Goal: Task Accomplishment & Management: Use online tool/utility

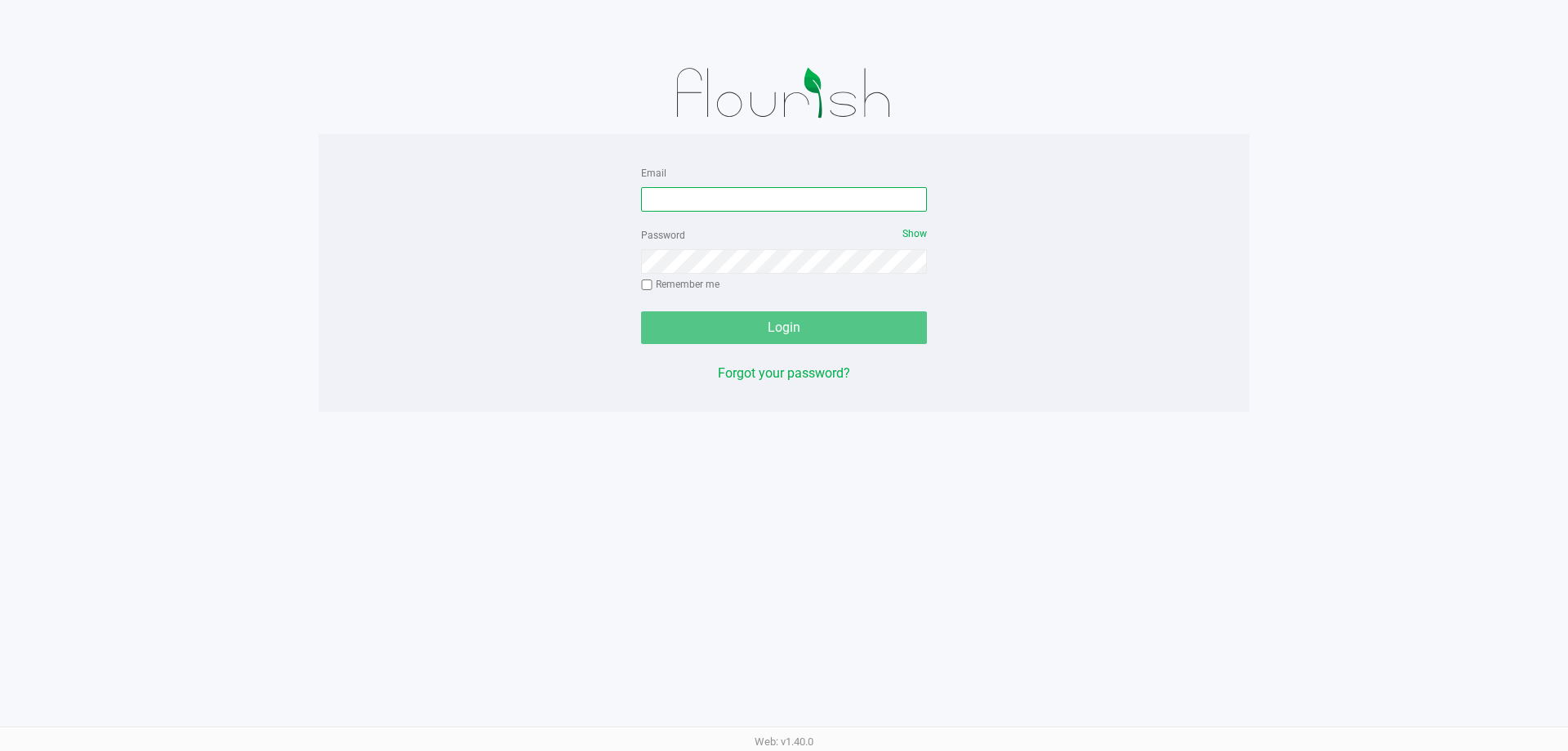
click at [698, 199] on input "Email" at bounding box center [784, 199] width 286 height 24
type input "[EMAIL_ADDRESS][DOMAIN_NAME]"
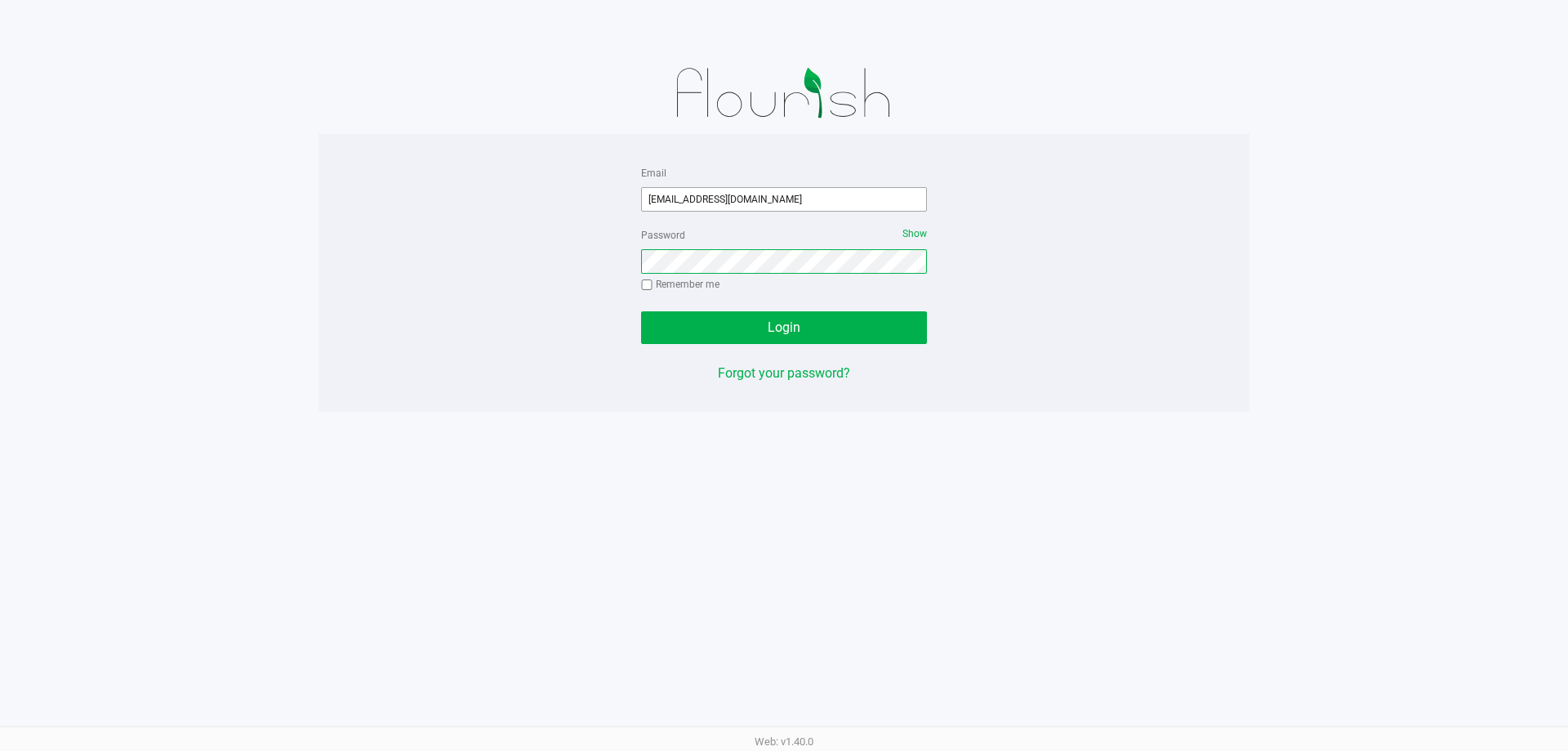
click at [641, 311] on button "Login" at bounding box center [784, 327] width 286 height 33
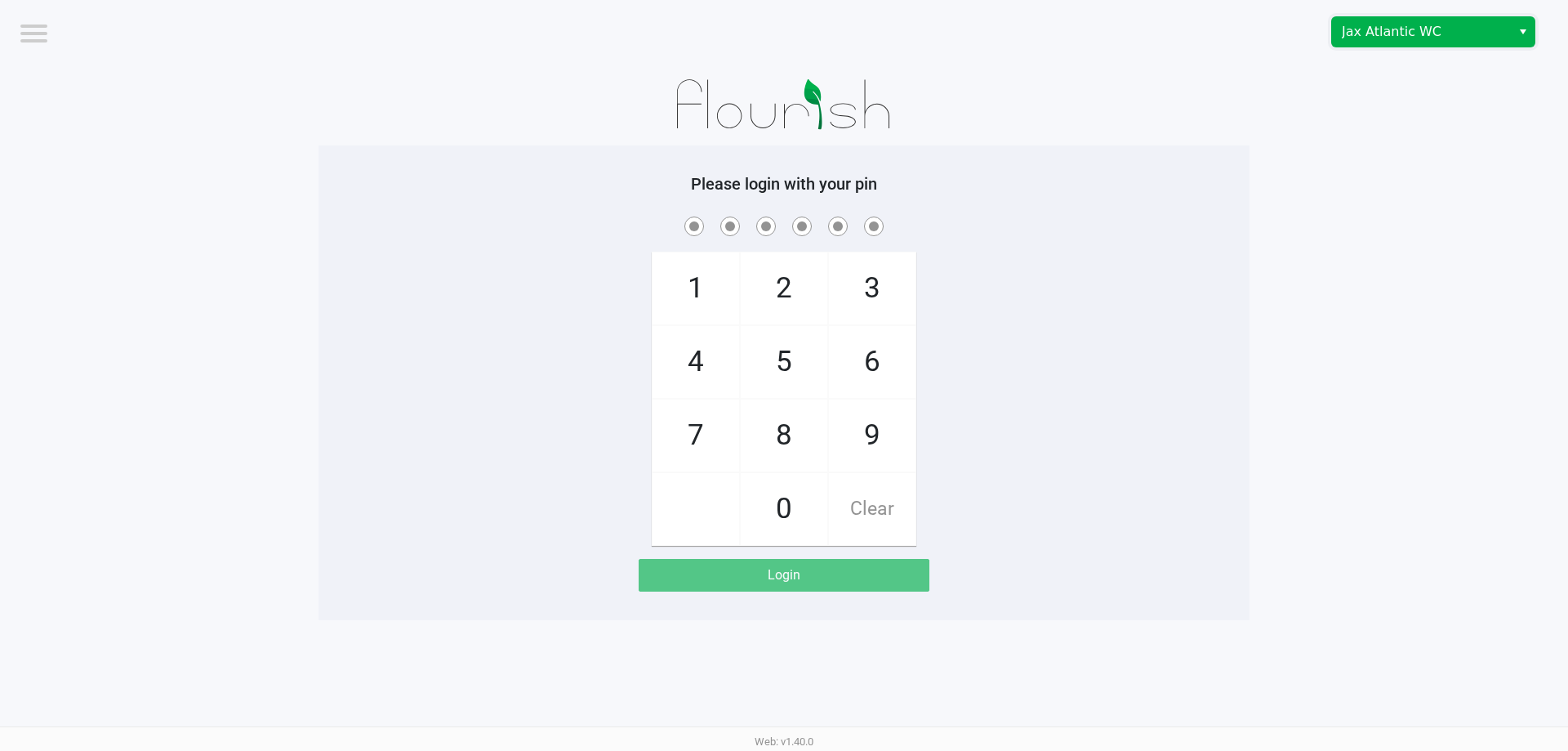
click at [1474, 27] on span "Jax Atlantic WC" at bounding box center [1422, 31] width 160 height 19
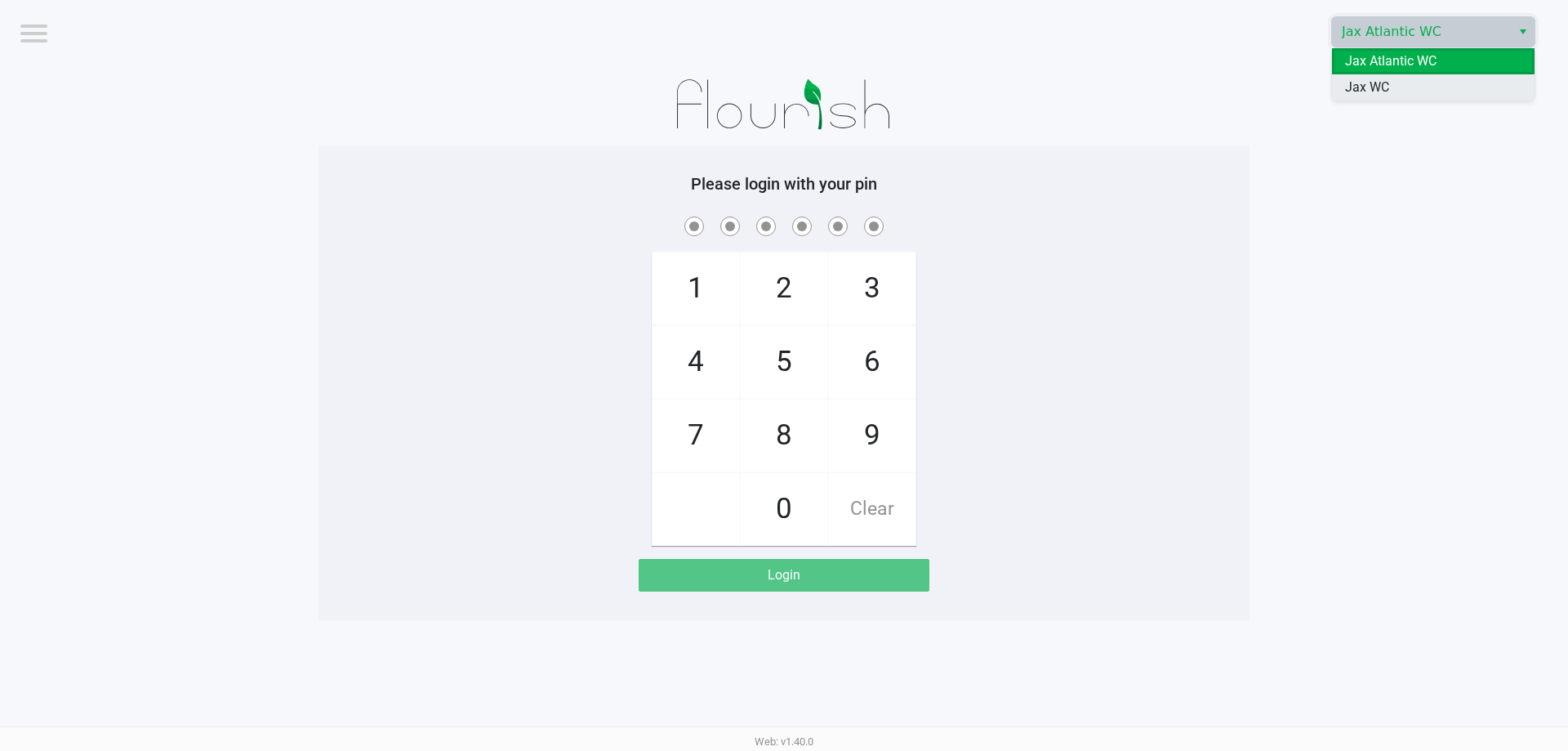
click at [1462, 95] on li "Jax WC" at bounding box center [1433, 87] width 202 height 26
checkbox input "true"
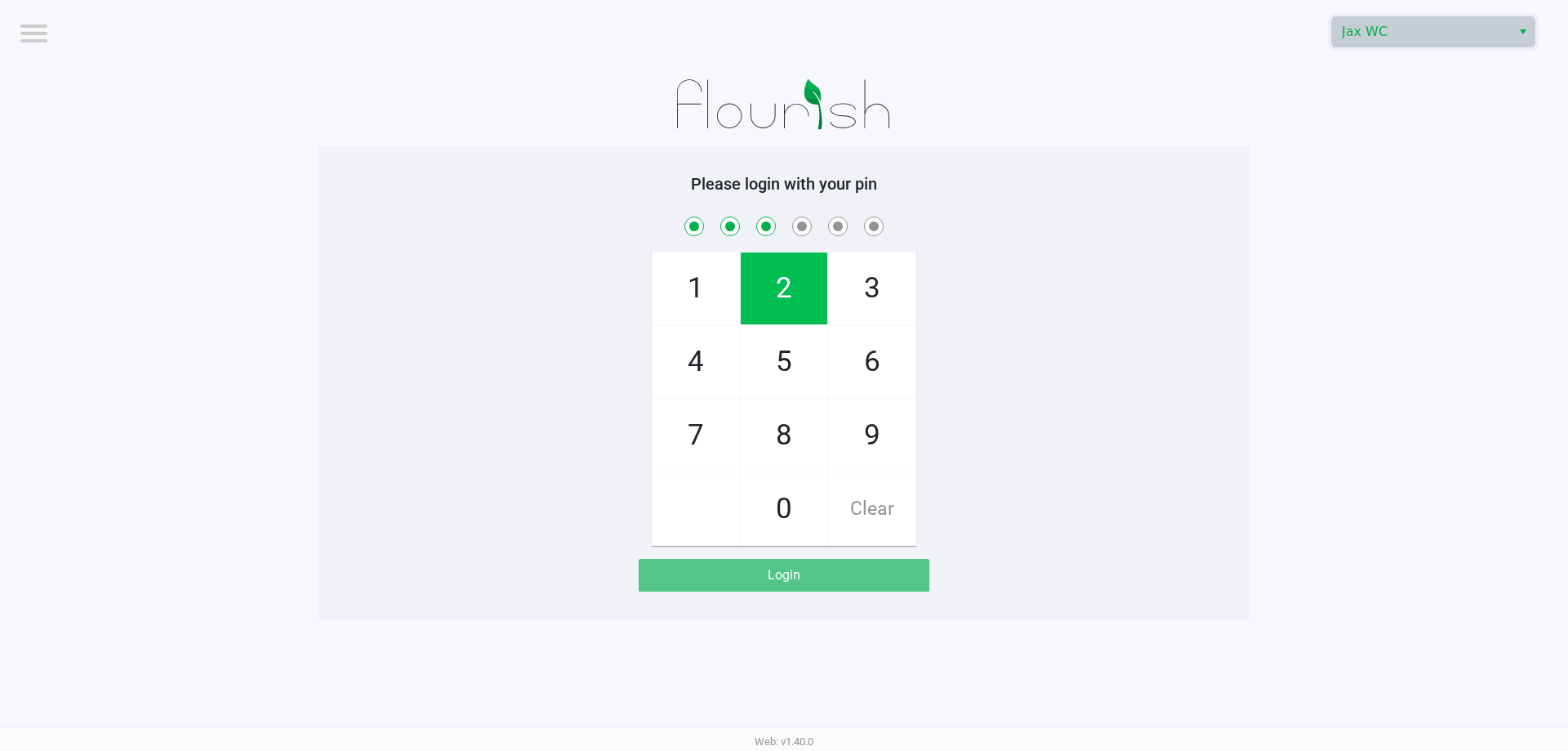
checkbox input "true"
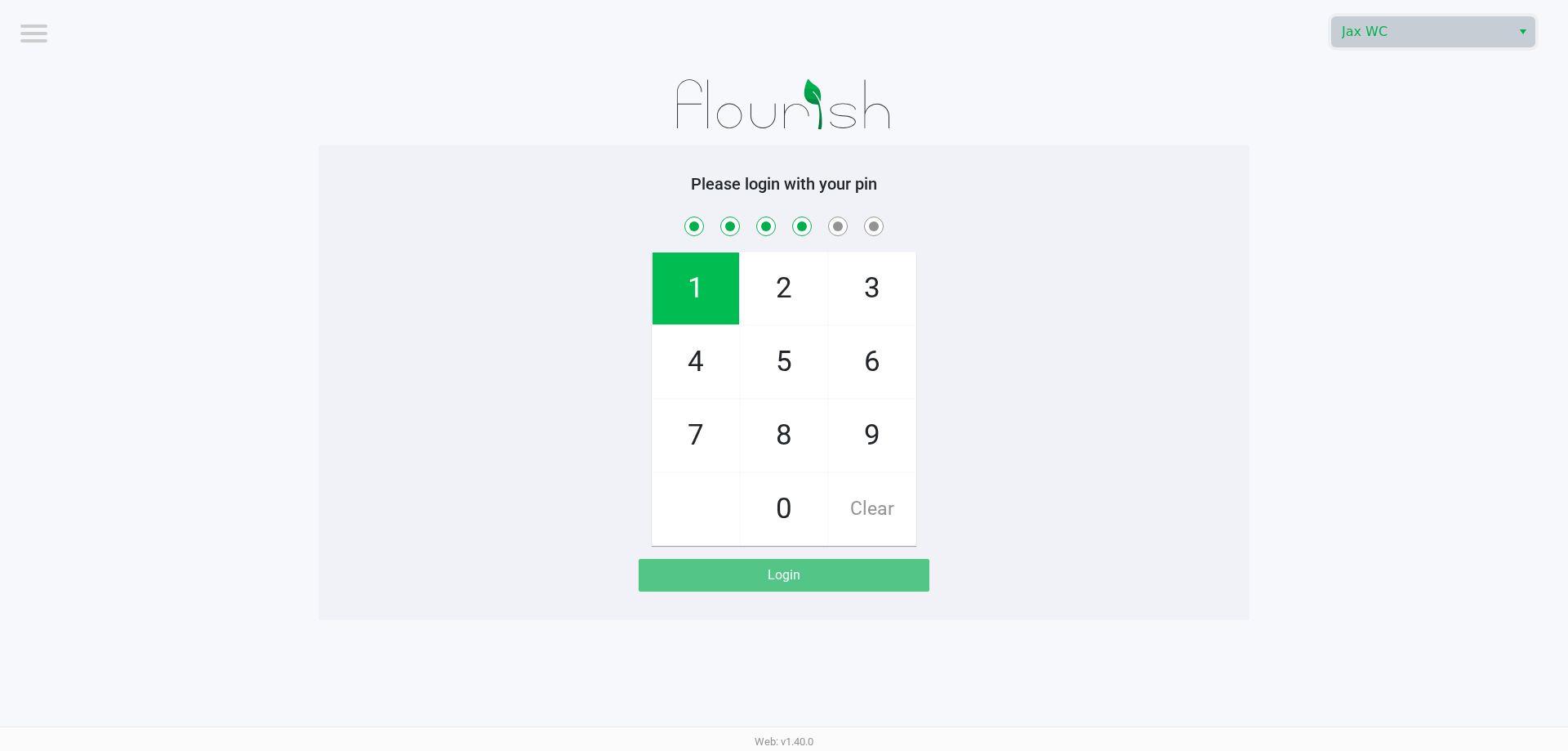
checkbox input "true"
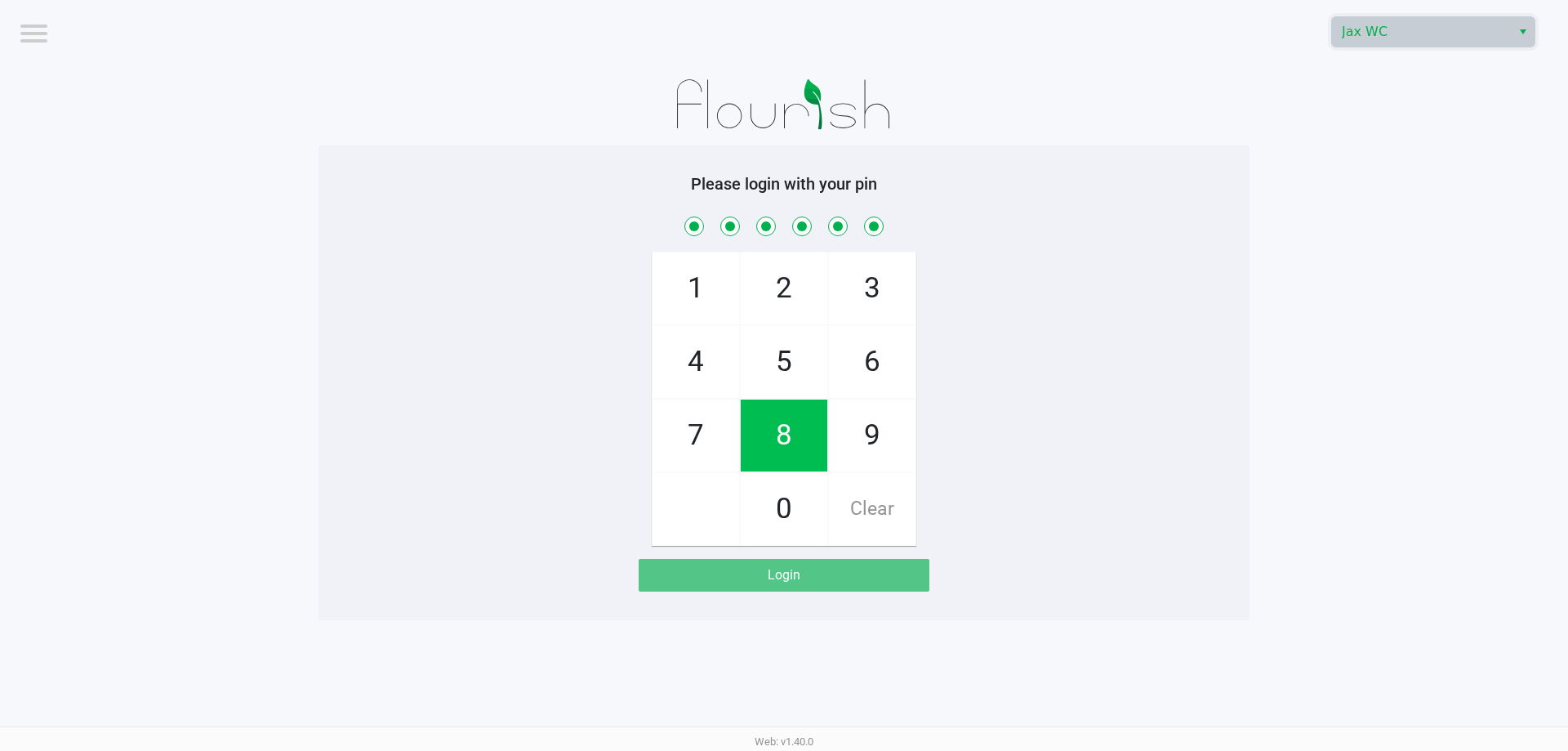
checkbox input "true"
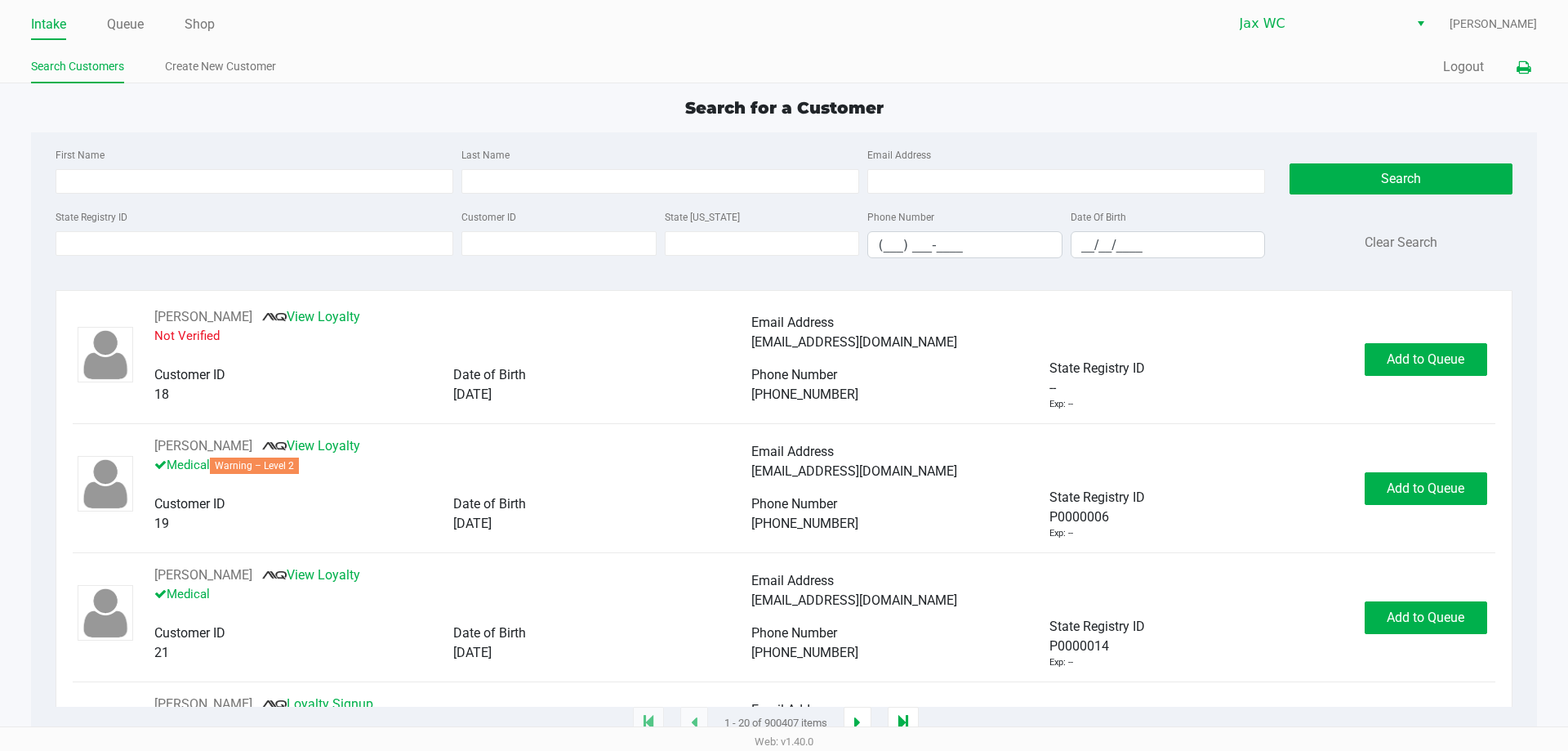
click at [1520, 62] on icon at bounding box center [1523, 68] width 14 height 12
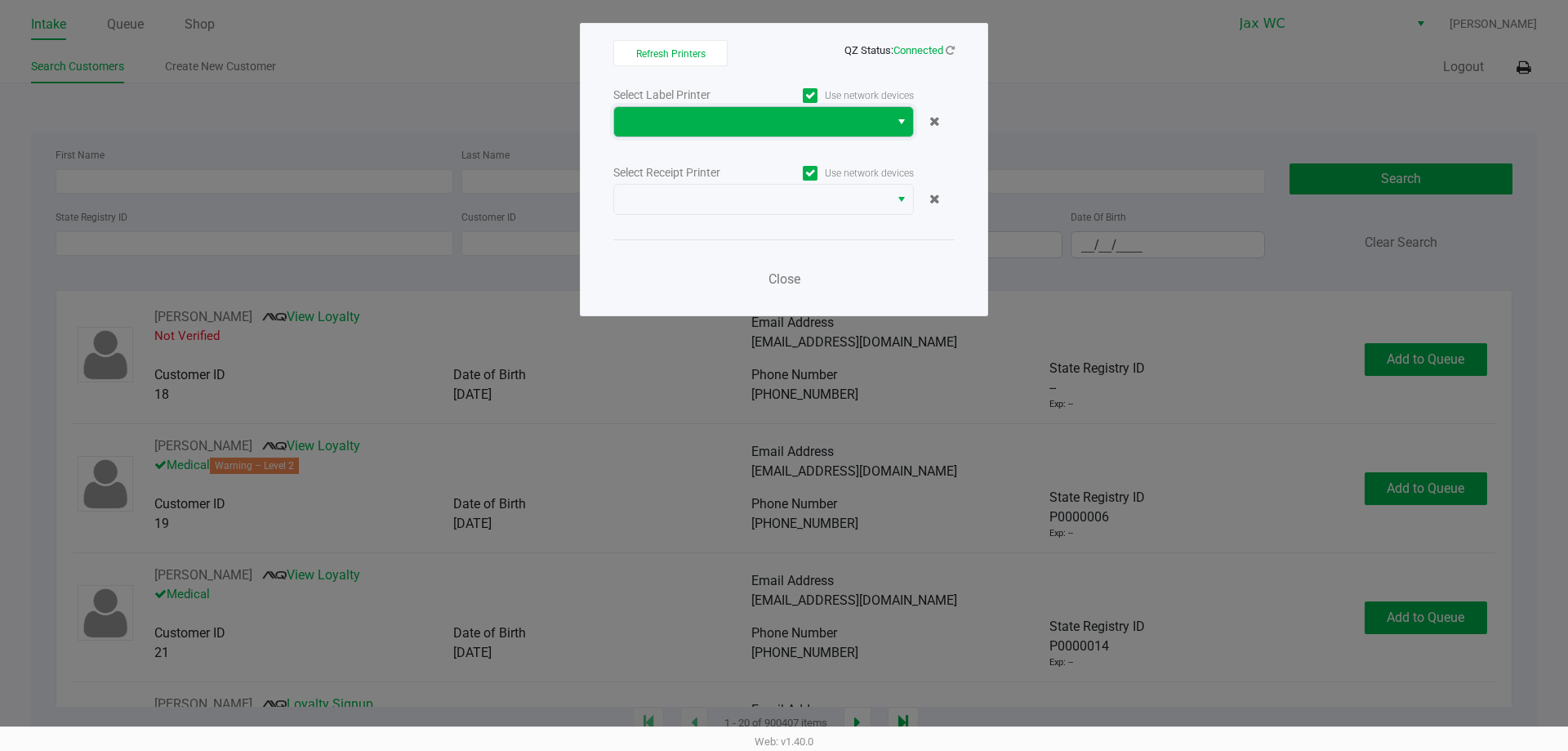
click at [661, 112] on span at bounding box center [752, 121] width 255 height 19
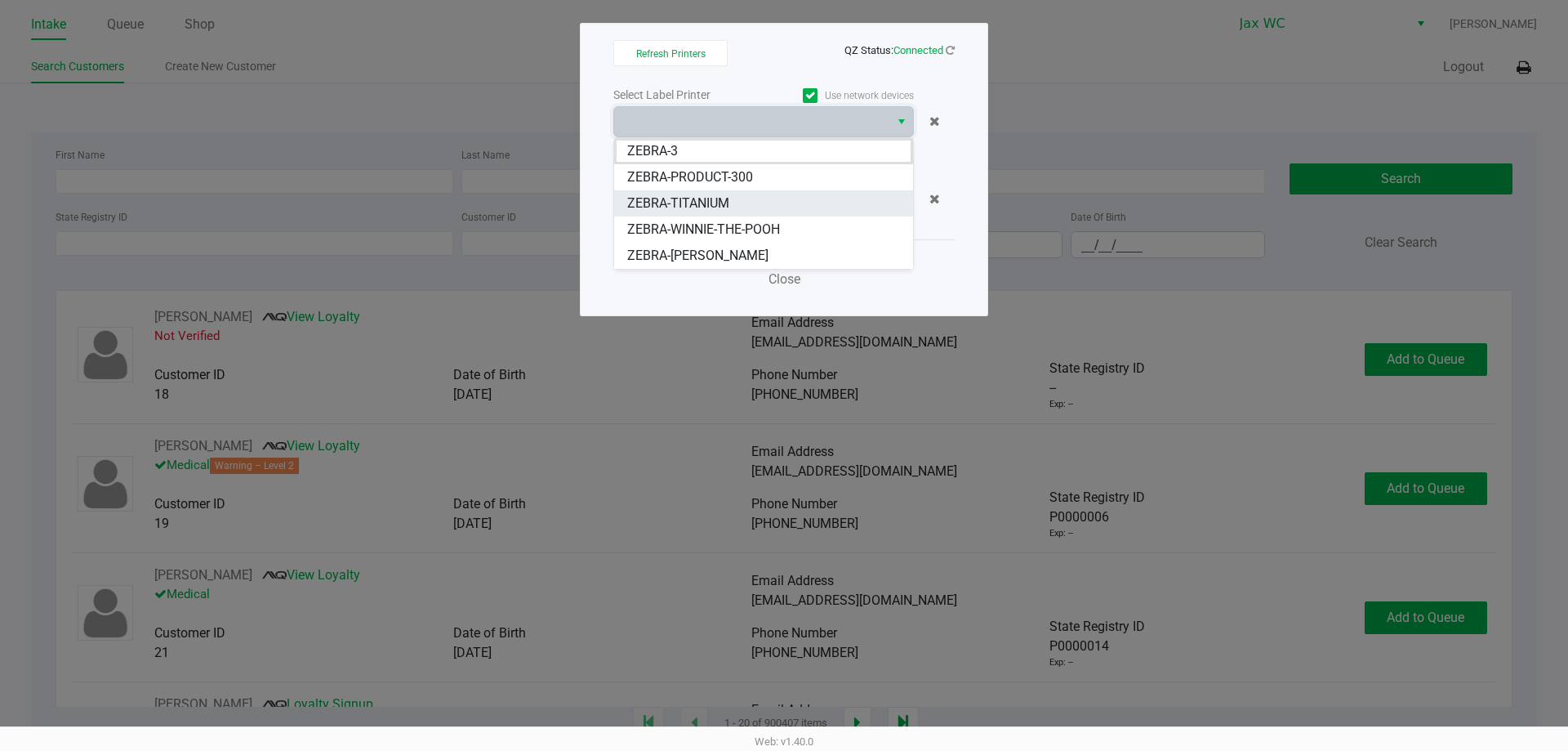
click at [662, 204] on span "ZEBRA-TITANIUM" at bounding box center [679, 202] width 102 height 19
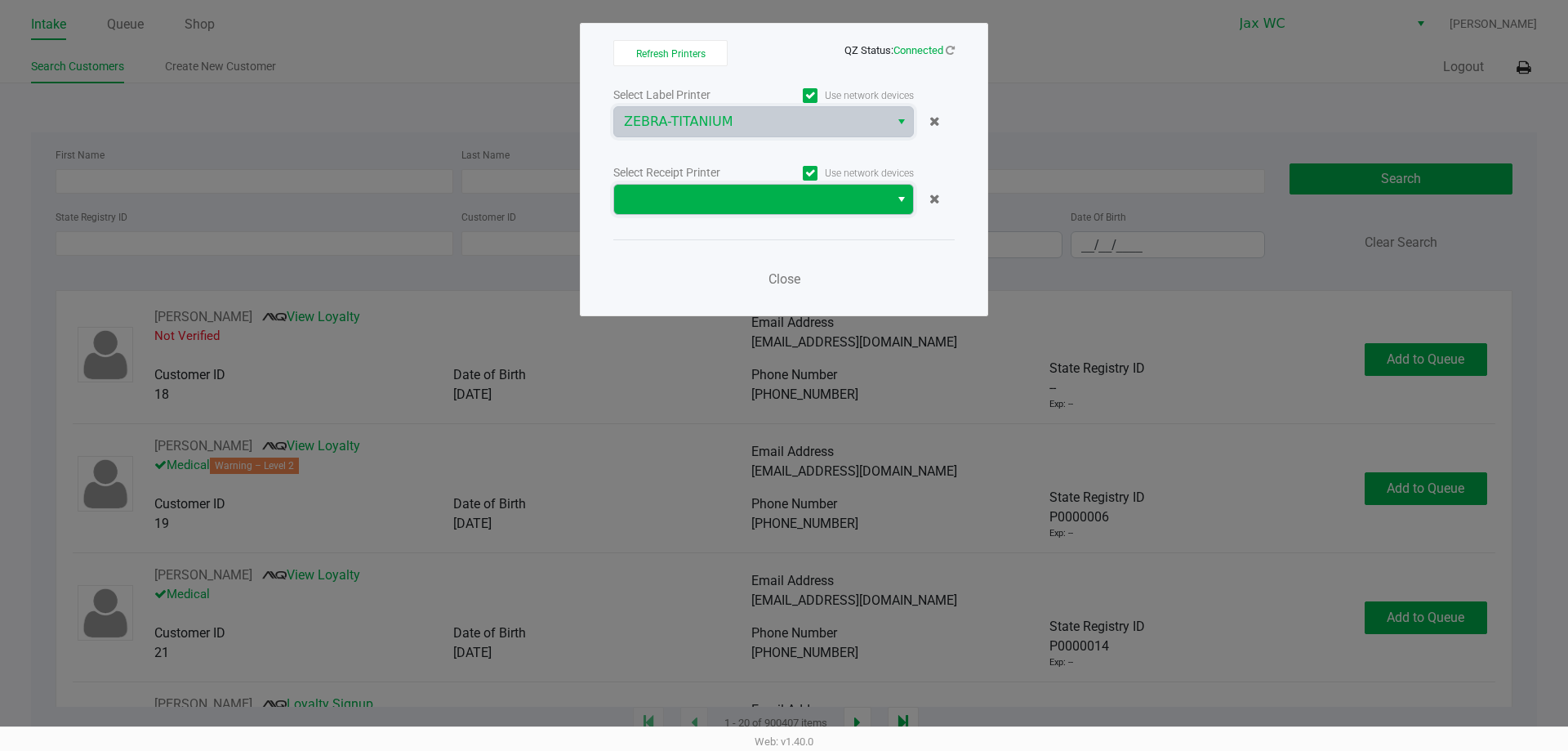
click at [686, 197] on span at bounding box center [752, 199] width 255 height 19
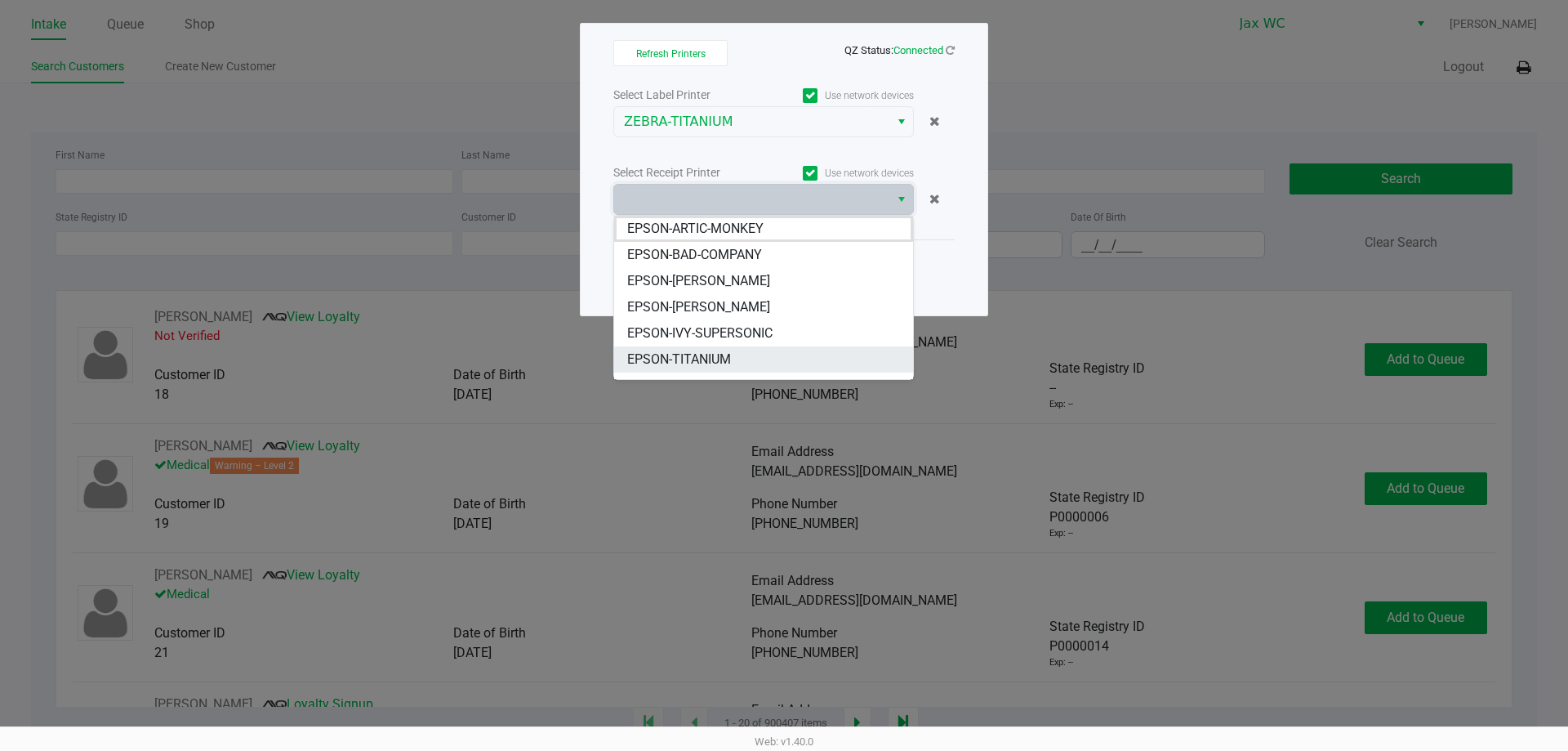
click at [687, 367] on span "EPSON-TITANIUM" at bounding box center [679, 359] width 103 height 19
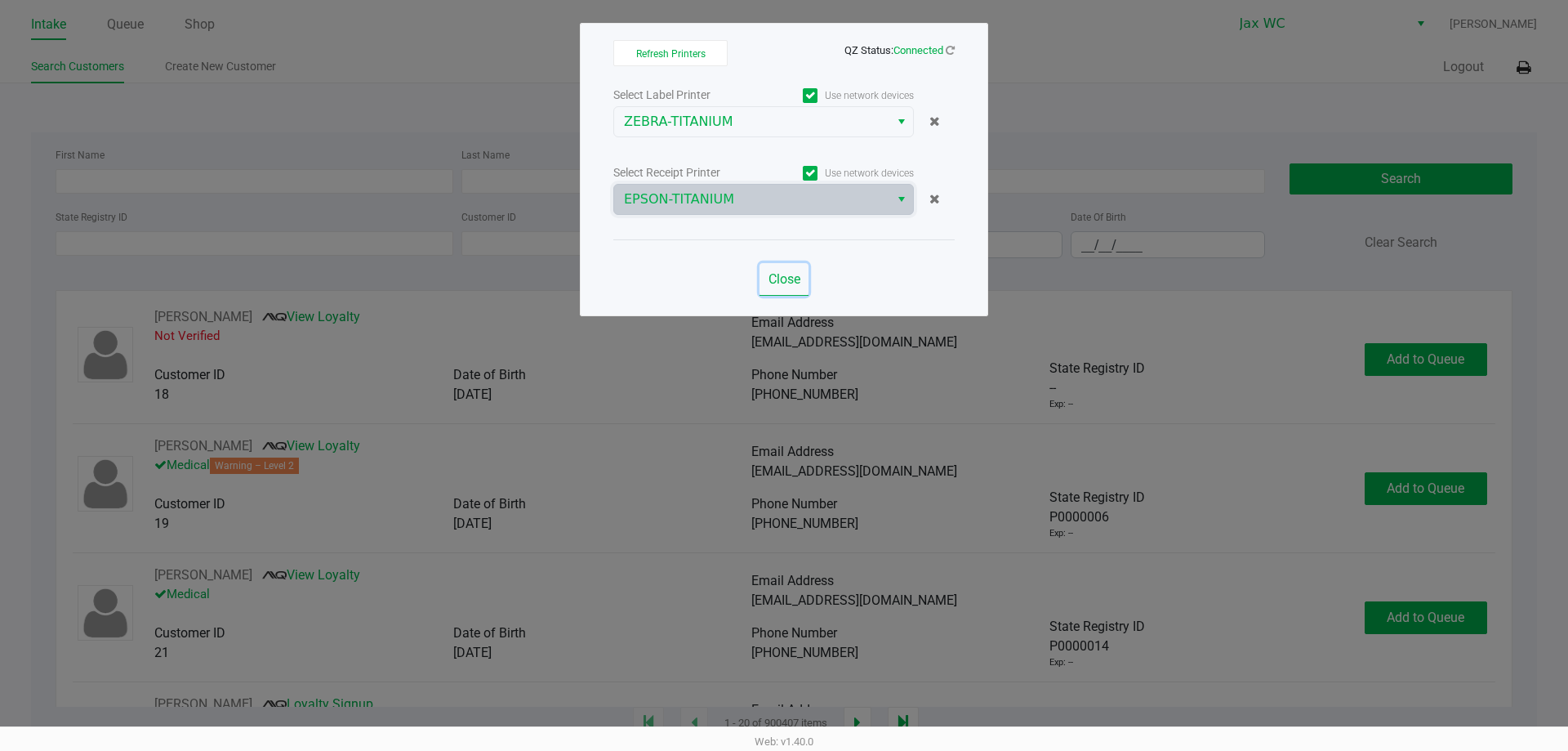
click at [793, 281] on span "Close" at bounding box center [784, 279] width 32 height 15
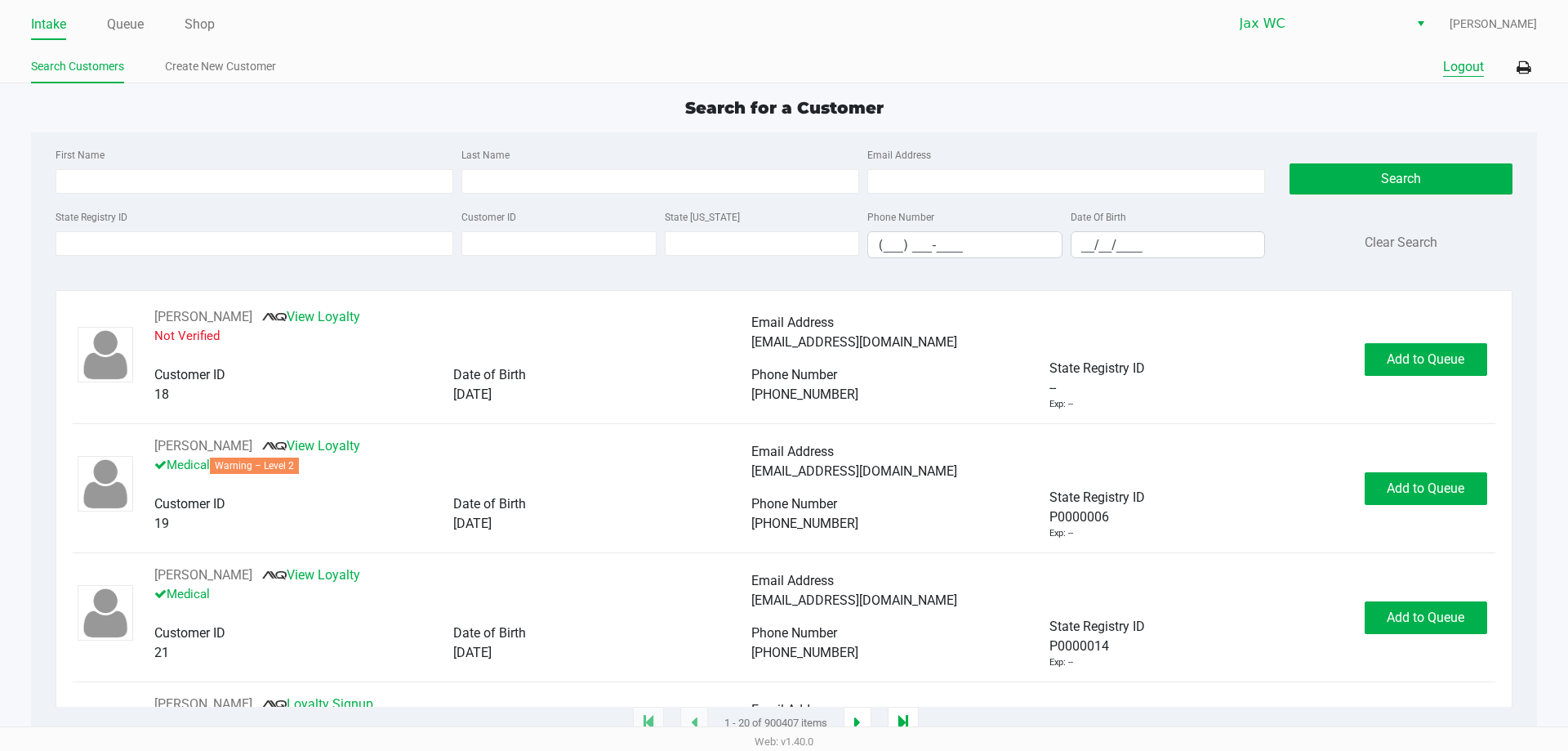
click at [1460, 71] on button "Logout" at bounding box center [1463, 66] width 41 height 19
